Goal: Task Accomplishment & Management: Manage account settings

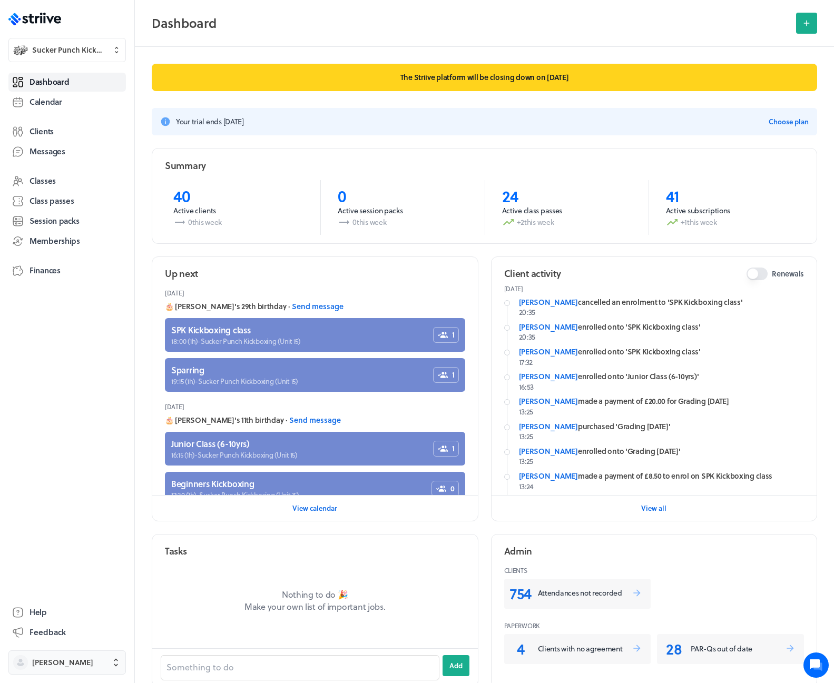
click at [93, 659] on span "[PERSON_NAME]" at bounding box center [76, 662] width 89 height 11
click at [75, 655] on button "Sign out" at bounding box center [67, 654] width 109 height 17
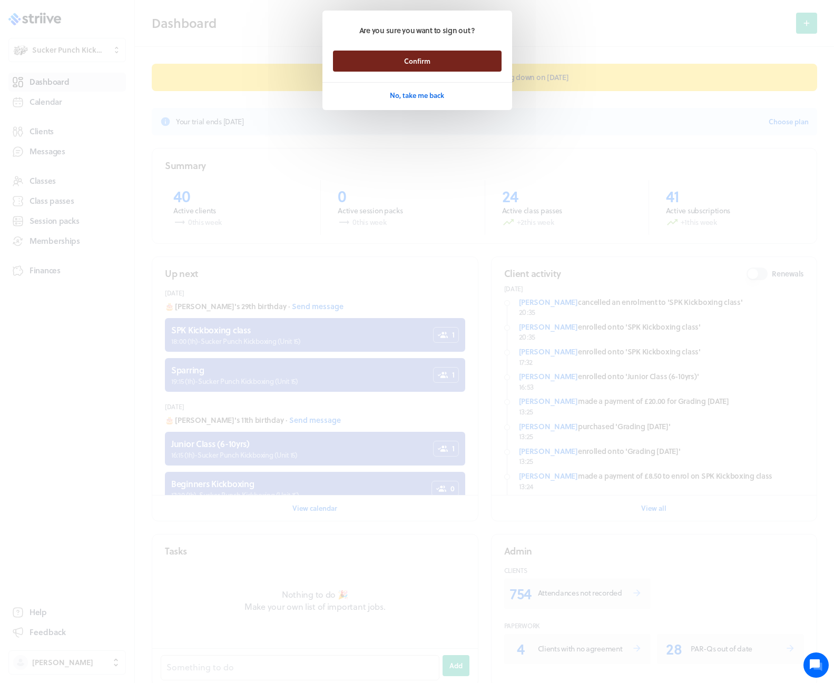
click at [410, 65] on span "Confirm" at bounding box center [417, 60] width 26 height 9
